Goal: Task Accomplishment & Management: Use online tool/utility

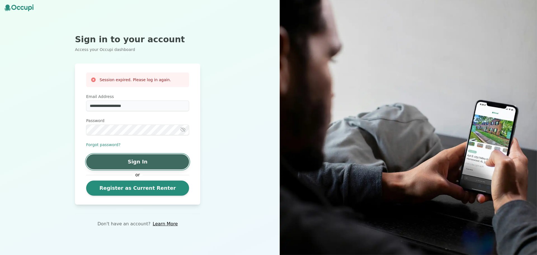
click at [149, 159] on button "Sign In" at bounding box center [137, 161] width 103 height 15
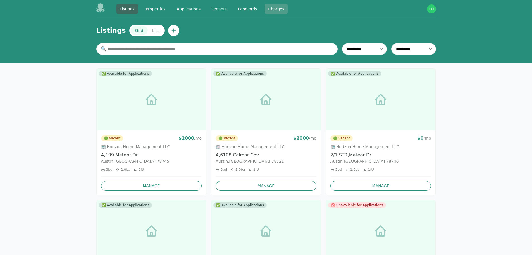
click at [267, 8] on link "Charges" at bounding box center [276, 9] width 23 height 10
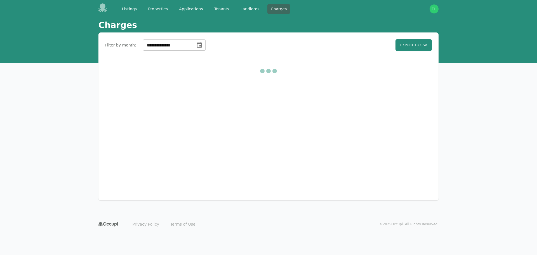
select select "**"
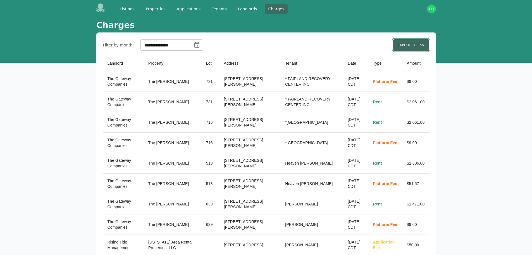
click at [406, 47] on link "Export to CSV" at bounding box center [411, 45] width 36 height 12
